Goal: Communication & Community: Answer question/provide support

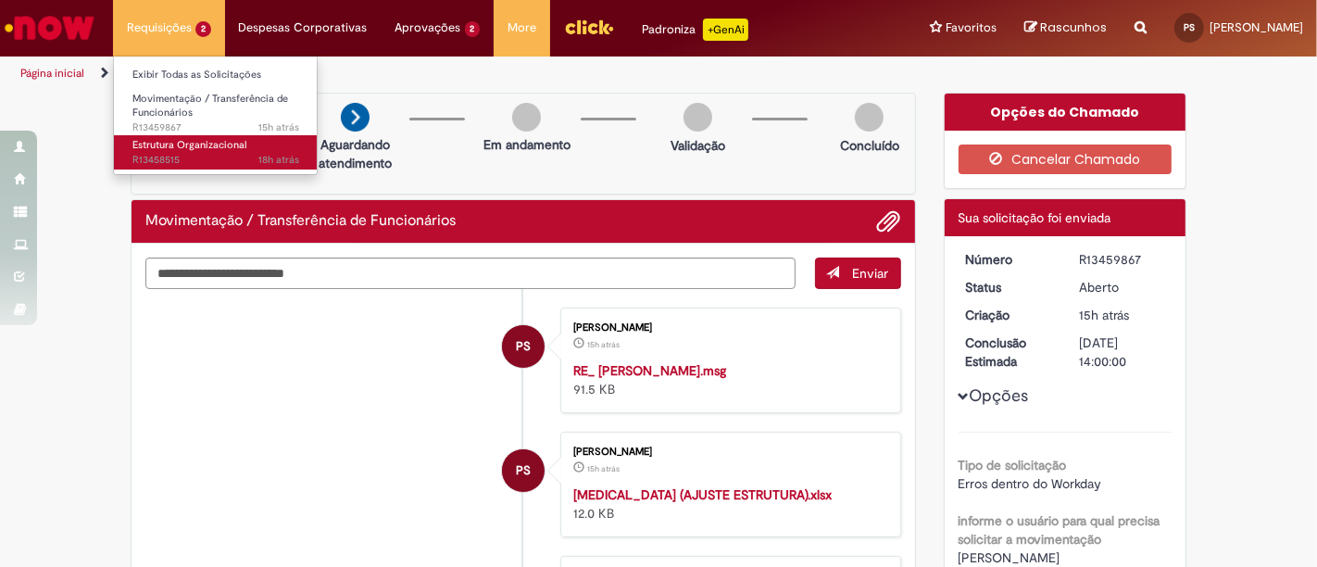
click at [169, 136] on link "Estrutura Organizacional 18h atrás 18 horas atrás R13458515" at bounding box center [216, 152] width 204 height 34
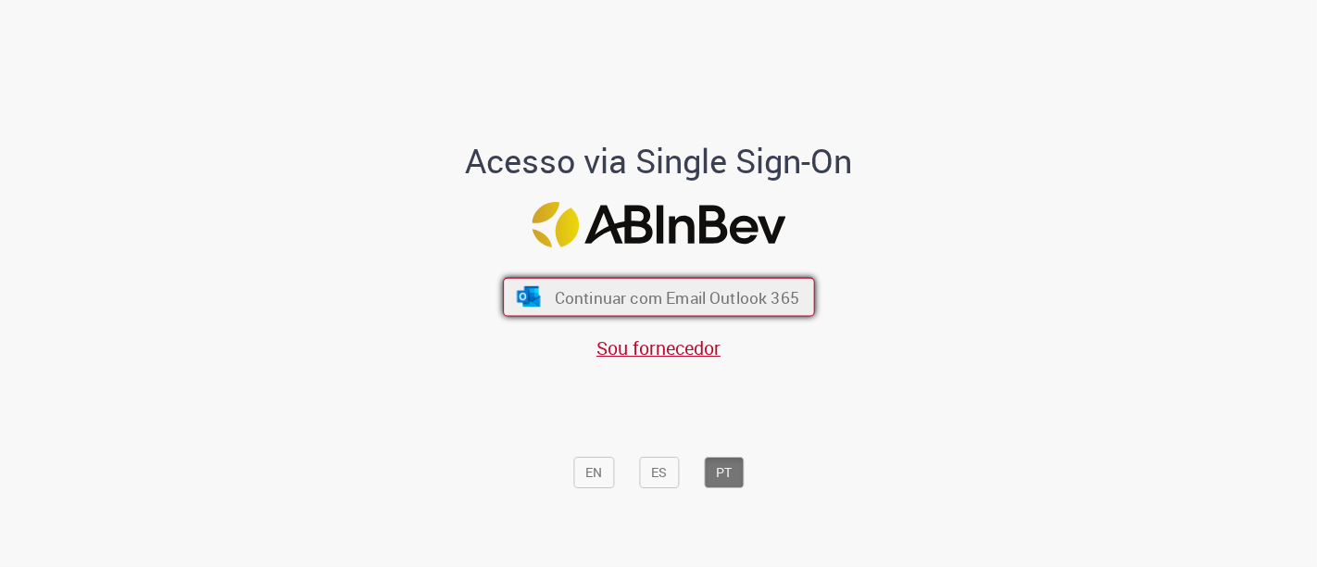
click at [631, 299] on span "Continuar com Email Outlook 365" at bounding box center [676, 296] width 244 height 21
click at [701, 301] on span "Continuar com Email Outlook 365" at bounding box center [676, 296] width 244 height 21
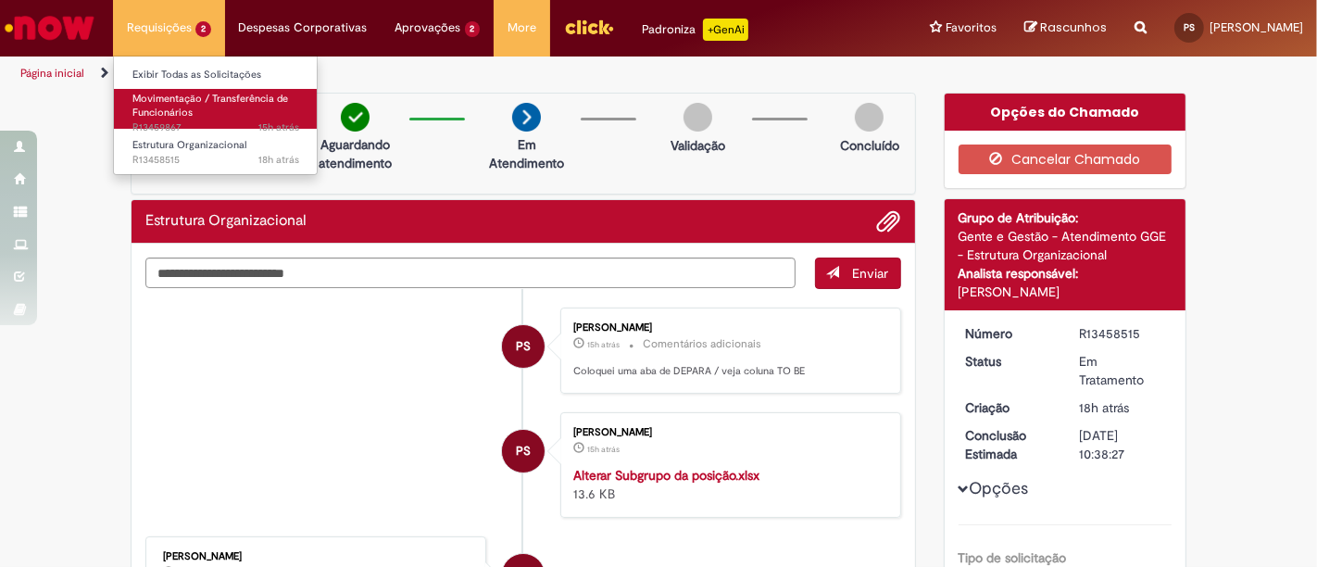
click at [158, 106] on span "Movimentação / Transferência de Funcionários" at bounding box center [210, 106] width 156 height 29
click at [182, 108] on span "Movimentação / Transferência de Funcionários" at bounding box center [210, 106] width 156 height 29
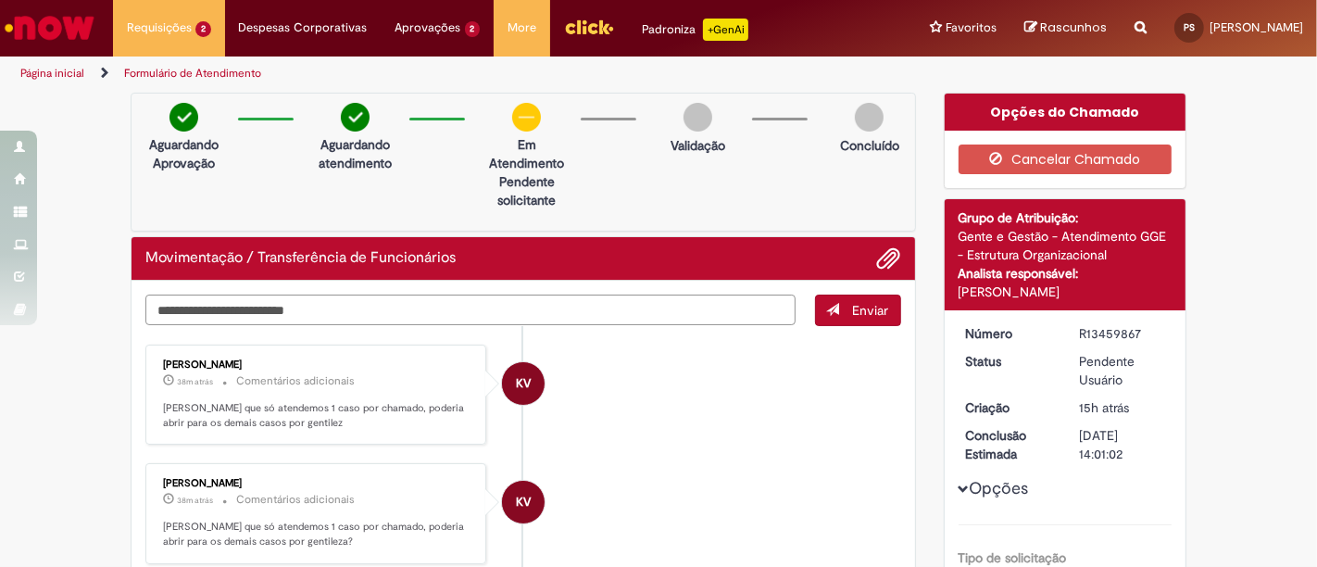
click at [486, 306] on textarea "Digite sua mensagem aqui..." at bounding box center [470, 309] width 650 height 31
click at [882, 257] on span "Adicionar anexos" at bounding box center [889, 259] width 22 height 22
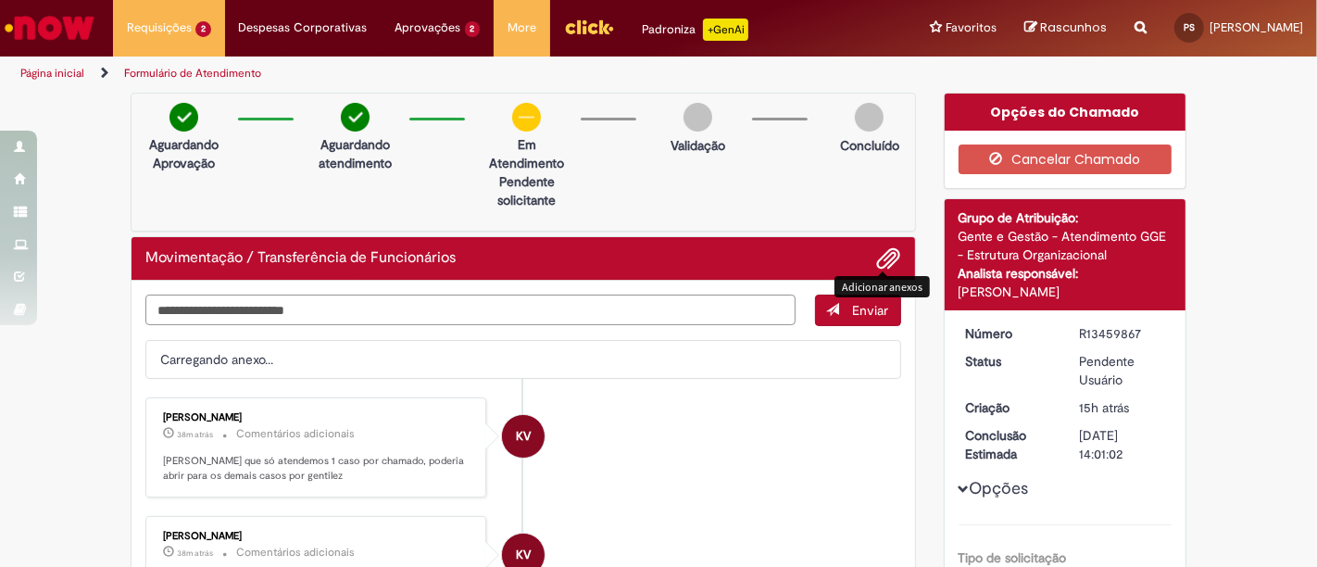
click at [444, 310] on textarea "Digite sua mensagem aqui..." at bounding box center [470, 309] width 650 height 31
type textarea "*"
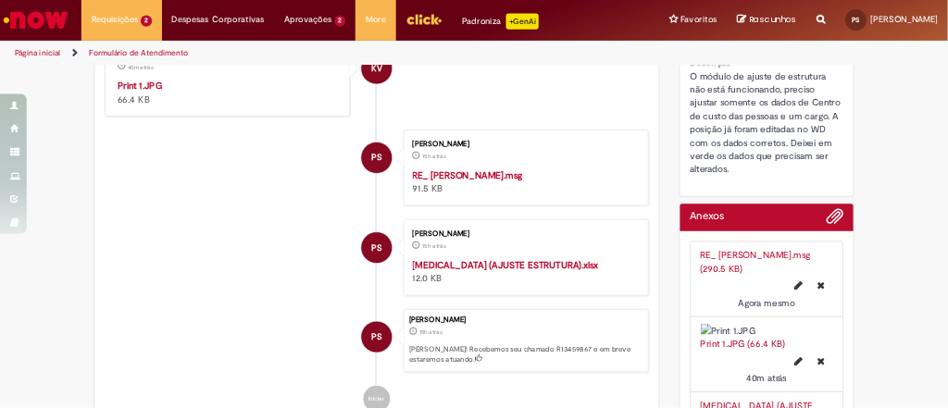
scroll to position [617, 0]
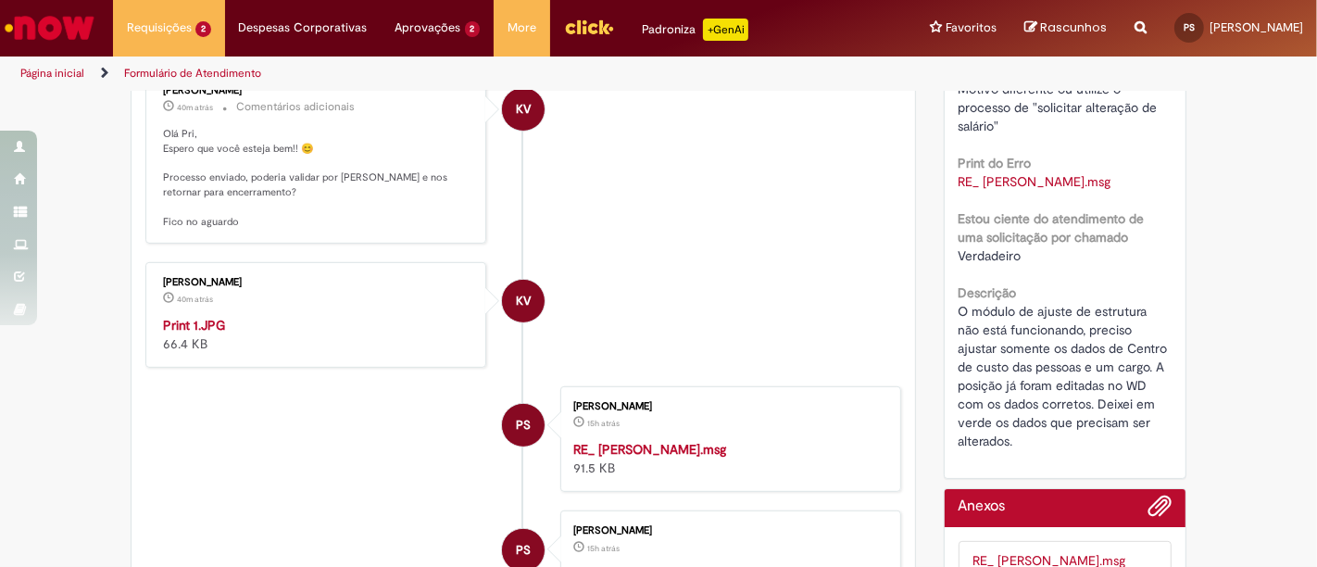
type textarea "**********"
click at [369, 316] on img "Histórico de tíquete" at bounding box center [317, 316] width 308 height 0
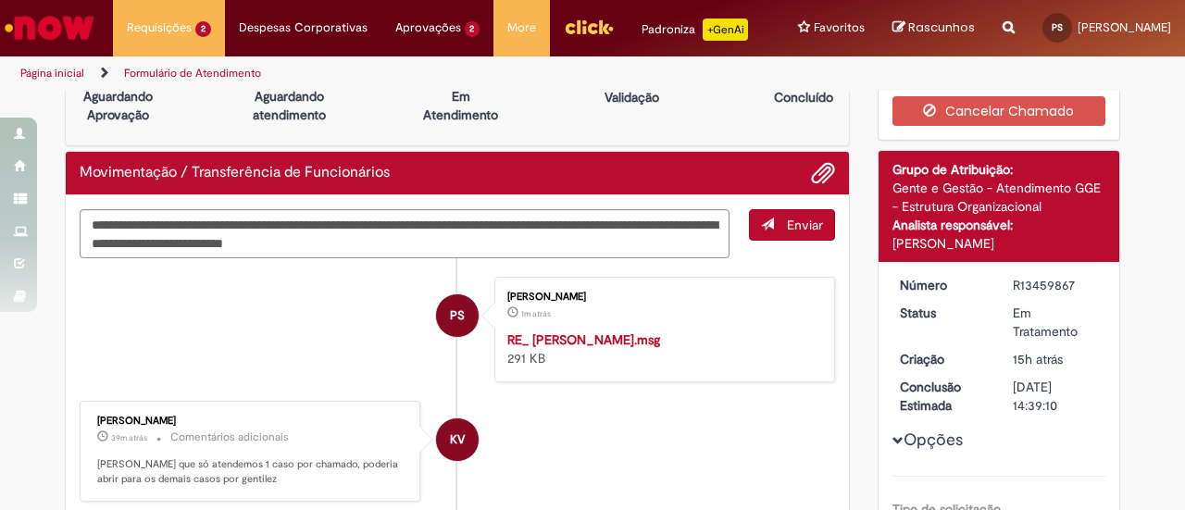
scroll to position [0, 0]
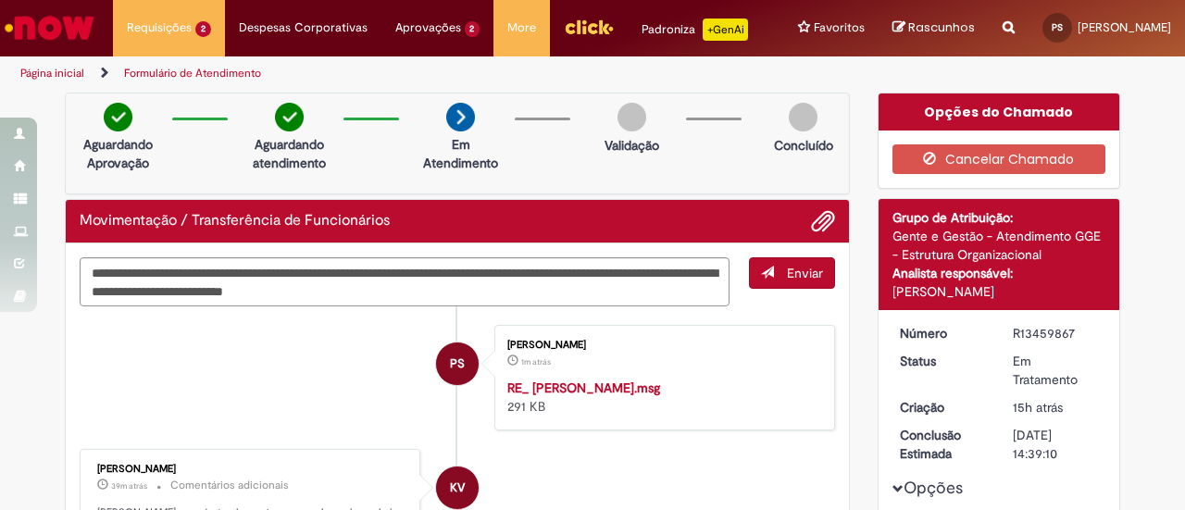
click at [779, 282] on button "Enviar" at bounding box center [792, 272] width 86 height 31
